Goal: Information Seeking & Learning: Learn about a topic

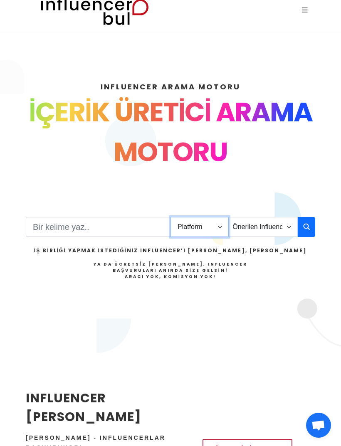
click at [217, 217] on select "Platform Instagram Facebook Youtube Tiktok Twitter Twitch" at bounding box center [199, 227] width 58 height 20
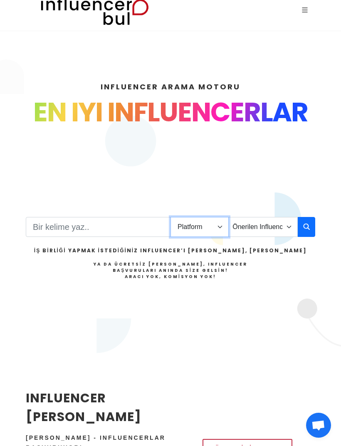
select select "1"
click at [283, 217] on select "Önerilen Influencerlar Aile & Çocuk & Ebeveyn Alışveriş & Giyim & Aksesuar Arab…" at bounding box center [262, 227] width 69 height 20
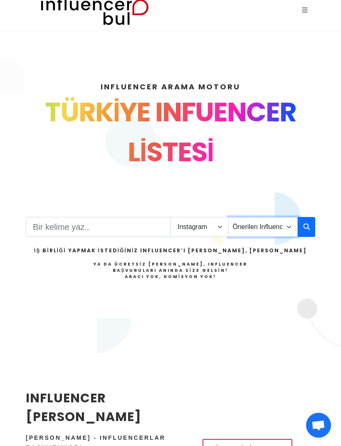
select select "6"
click at [306, 221] on icon "button" at bounding box center [306, 226] width 7 height 10
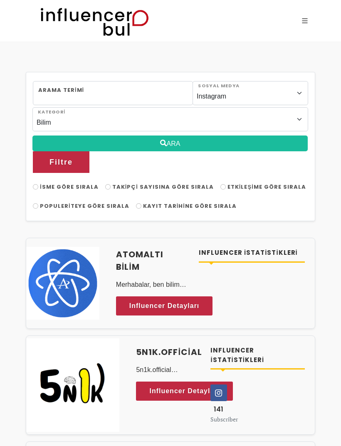
select select "6"
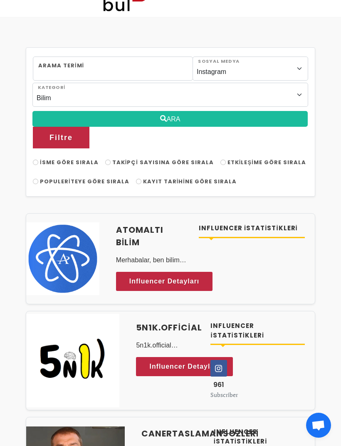
scroll to position [13, 0]
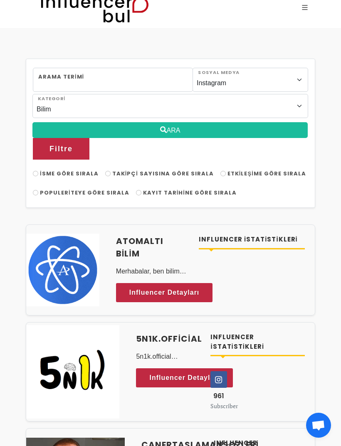
click at [184, 235] on h4 "Atomaltı Bilim" at bounding box center [152, 247] width 73 height 25
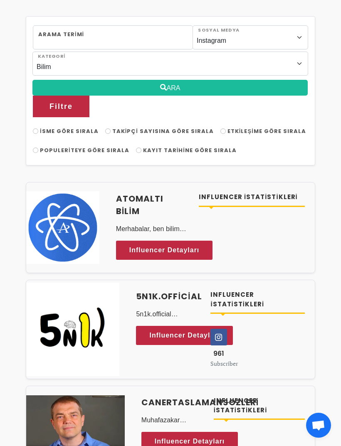
scroll to position [101, 0]
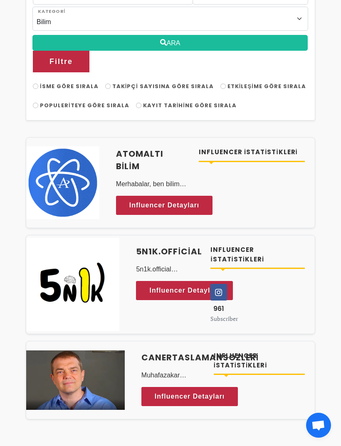
click at [177, 245] on h4 "5n1k.official" at bounding box center [168, 251] width 64 height 12
